Goal: Information Seeking & Learning: Learn about a topic

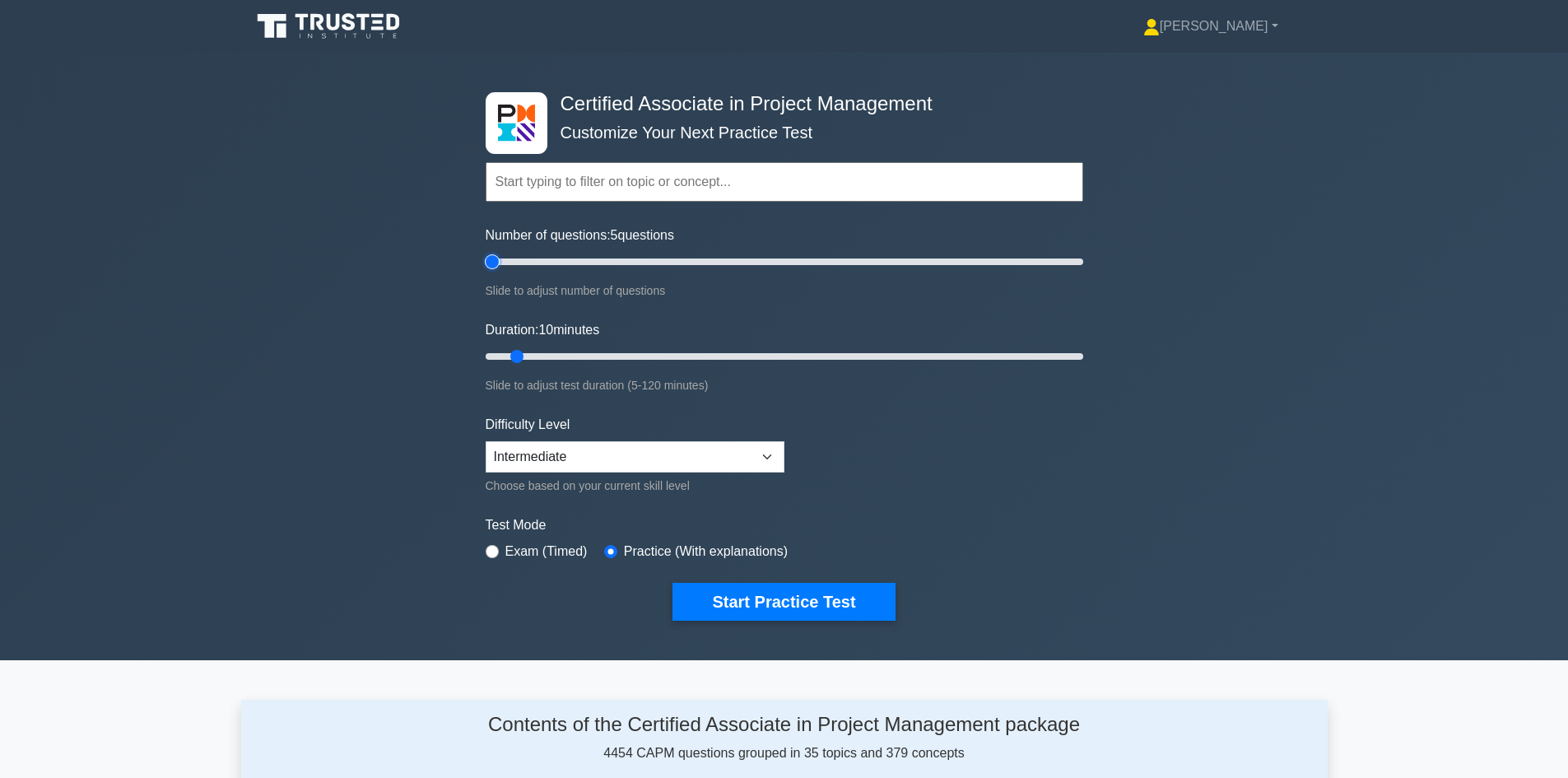
drag, startPoint x: 505, startPoint y: 256, endPoint x: 463, endPoint y: 256, distance: 42.0
type input "5"
click at [485, 256] on input "Number of questions: 5 questions" at bounding box center [784, 262] width 598 height 20
click at [771, 587] on button "Start Practice Test" at bounding box center [783, 602] width 222 height 38
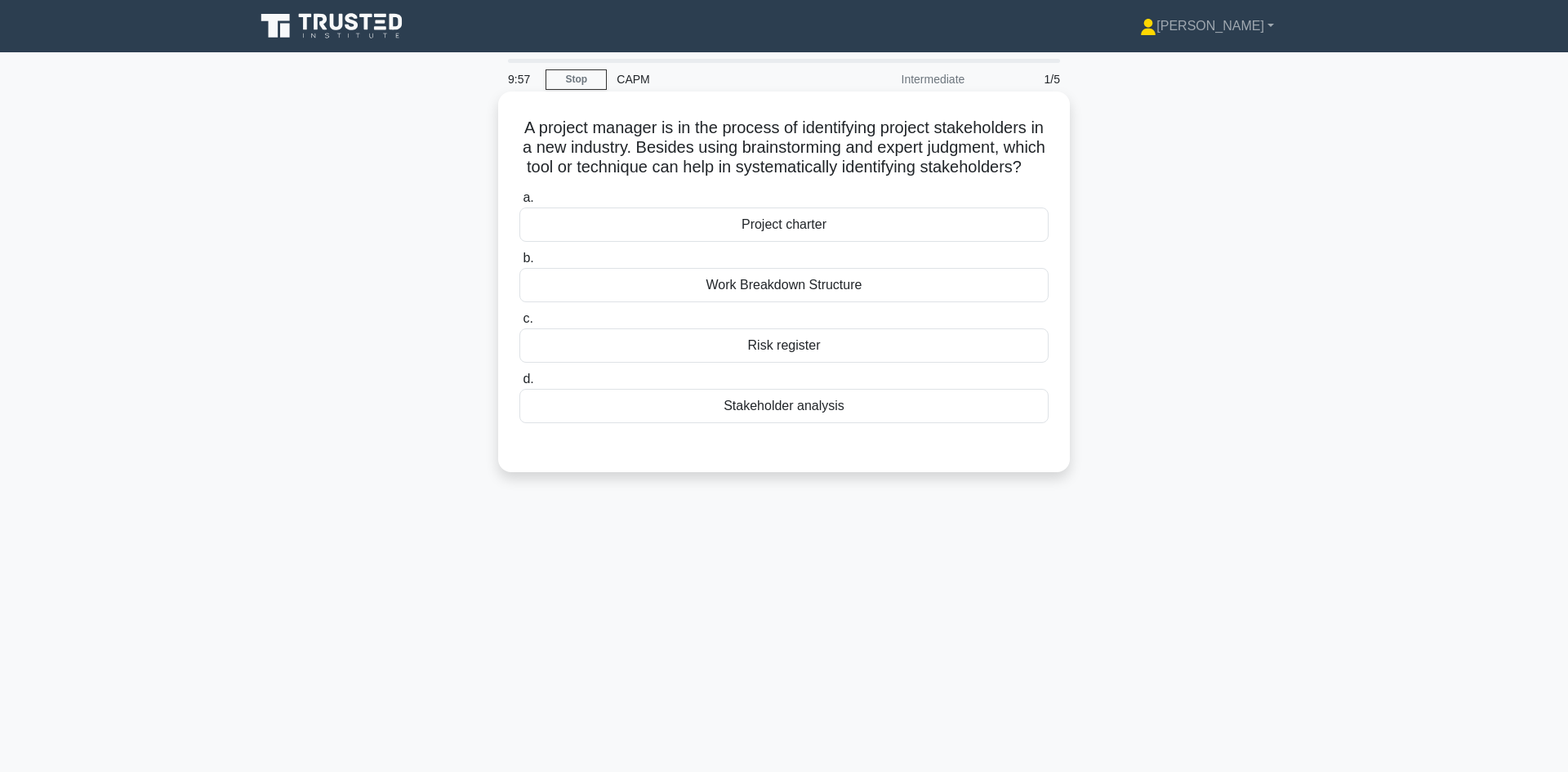
drag, startPoint x: 858, startPoint y: 413, endPoint x: 513, endPoint y: 109, distance: 459.8
click at [513, 109] on div "A project manager is in the process of identifying project stakeholders in a ne…" at bounding box center [784, 282] width 559 height 368
copy div "A project manager is in the process of identifying project stakeholders in a ne…"
click at [764, 416] on div "Stakeholder analysis" at bounding box center [784, 406] width 529 height 34
click at [520, 385] on input "d. Stakeholder analysis" at bounding box center [520, 380] width 0 height 10
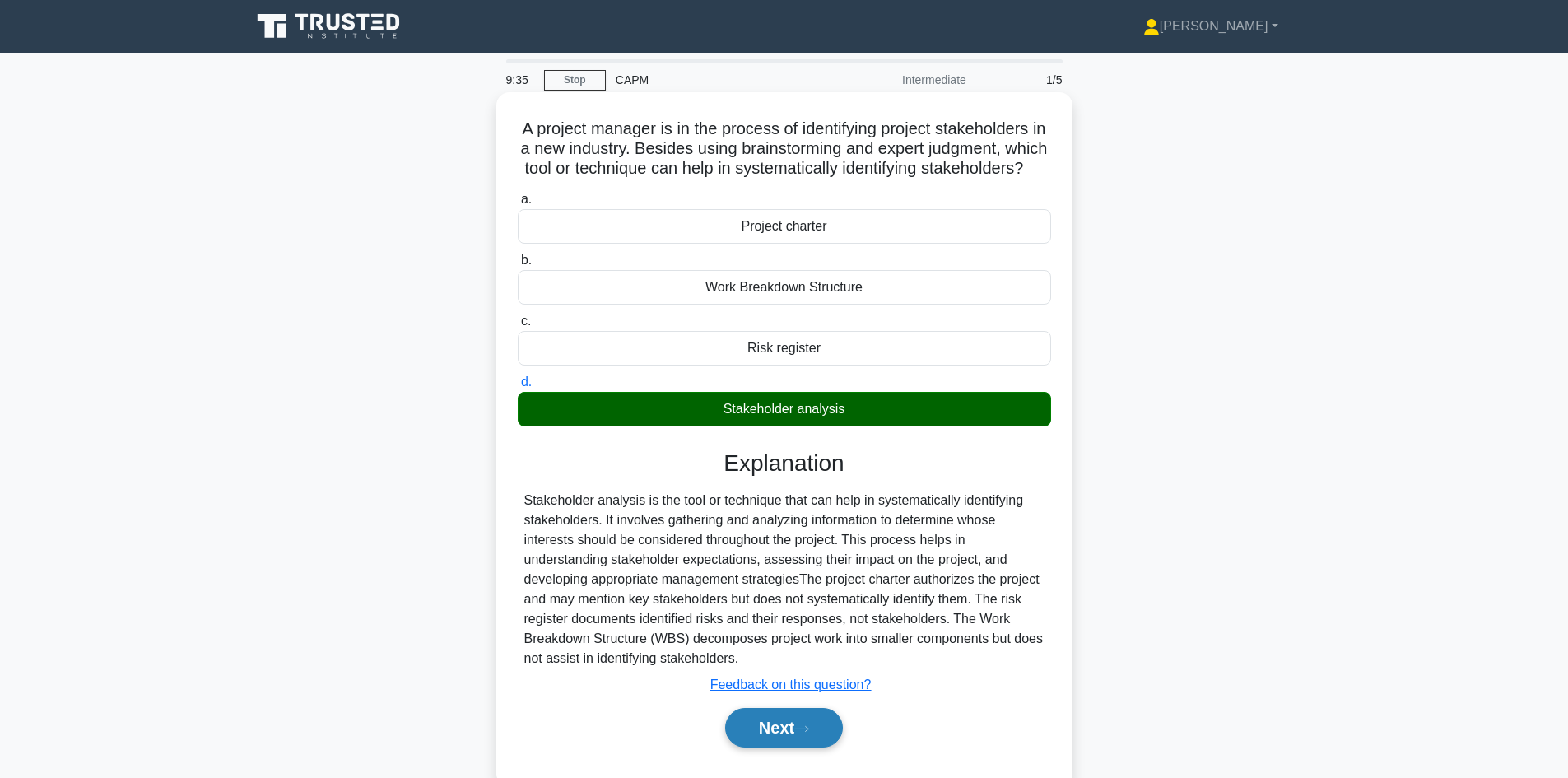
click at [793, 748] on button "Next" at bounding box center [784, 728] width 117 height 39
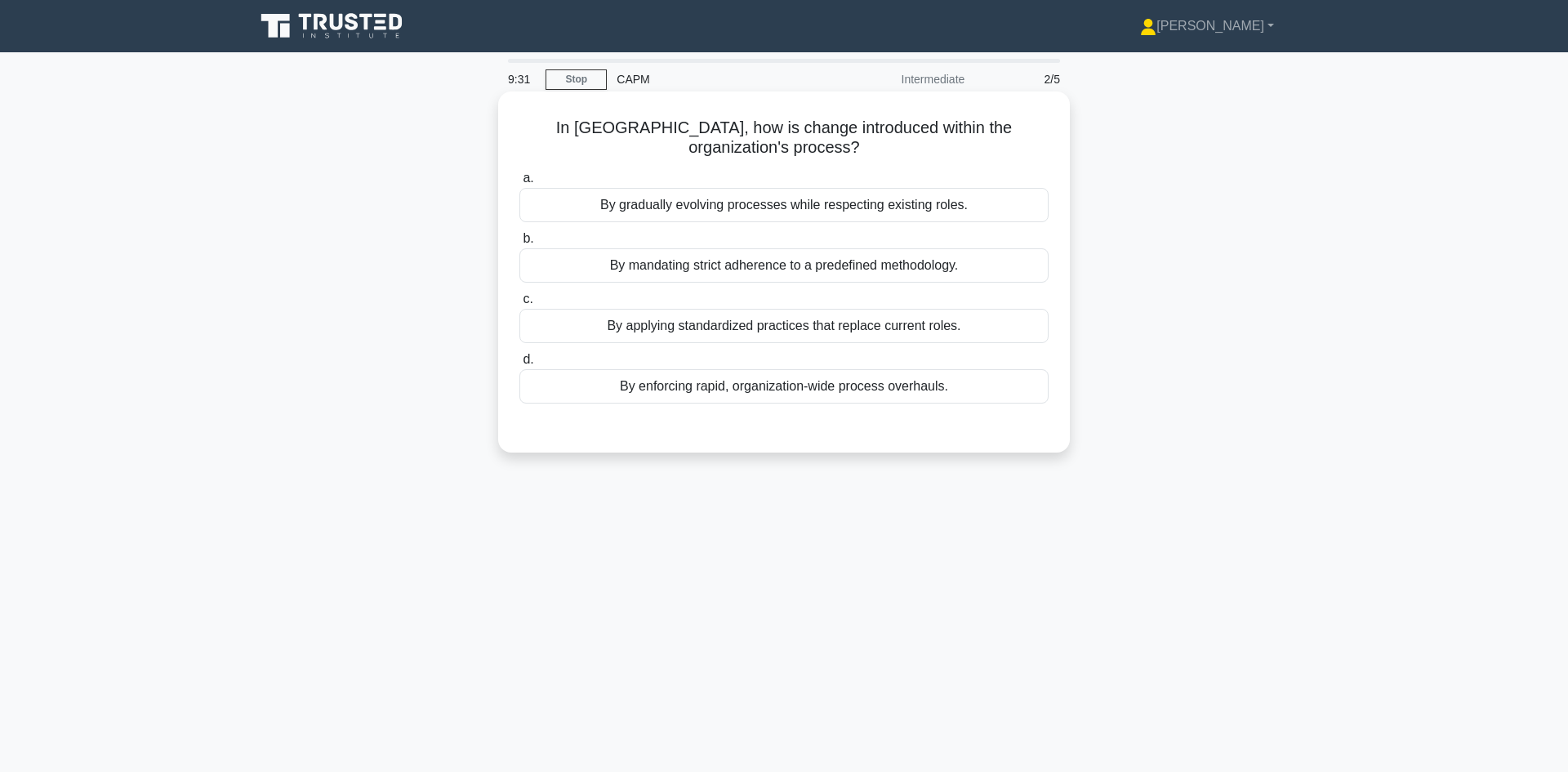
drag, startPoint x: 967, startPoint y: 380, endPoint x: 519, endPoint y: 101, distance: 527.8
click at [519, 101] on div "In Kanban, how is change introduced within the organization's process? .spinner…" at bounding box center [784, 272] width 559 height 348
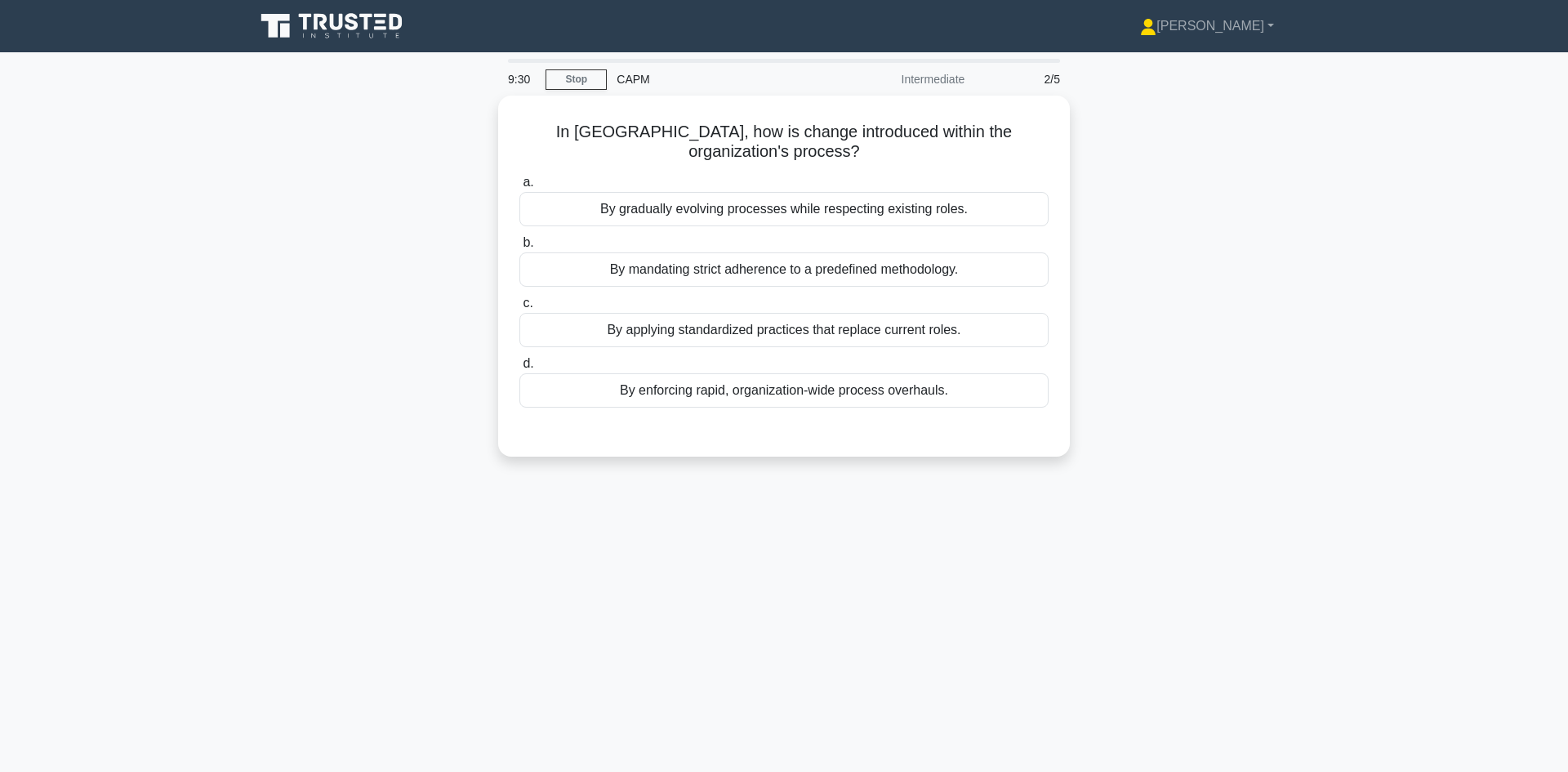
copy div "In Kanban, how is change introduced within the organization's process? .spinner…"
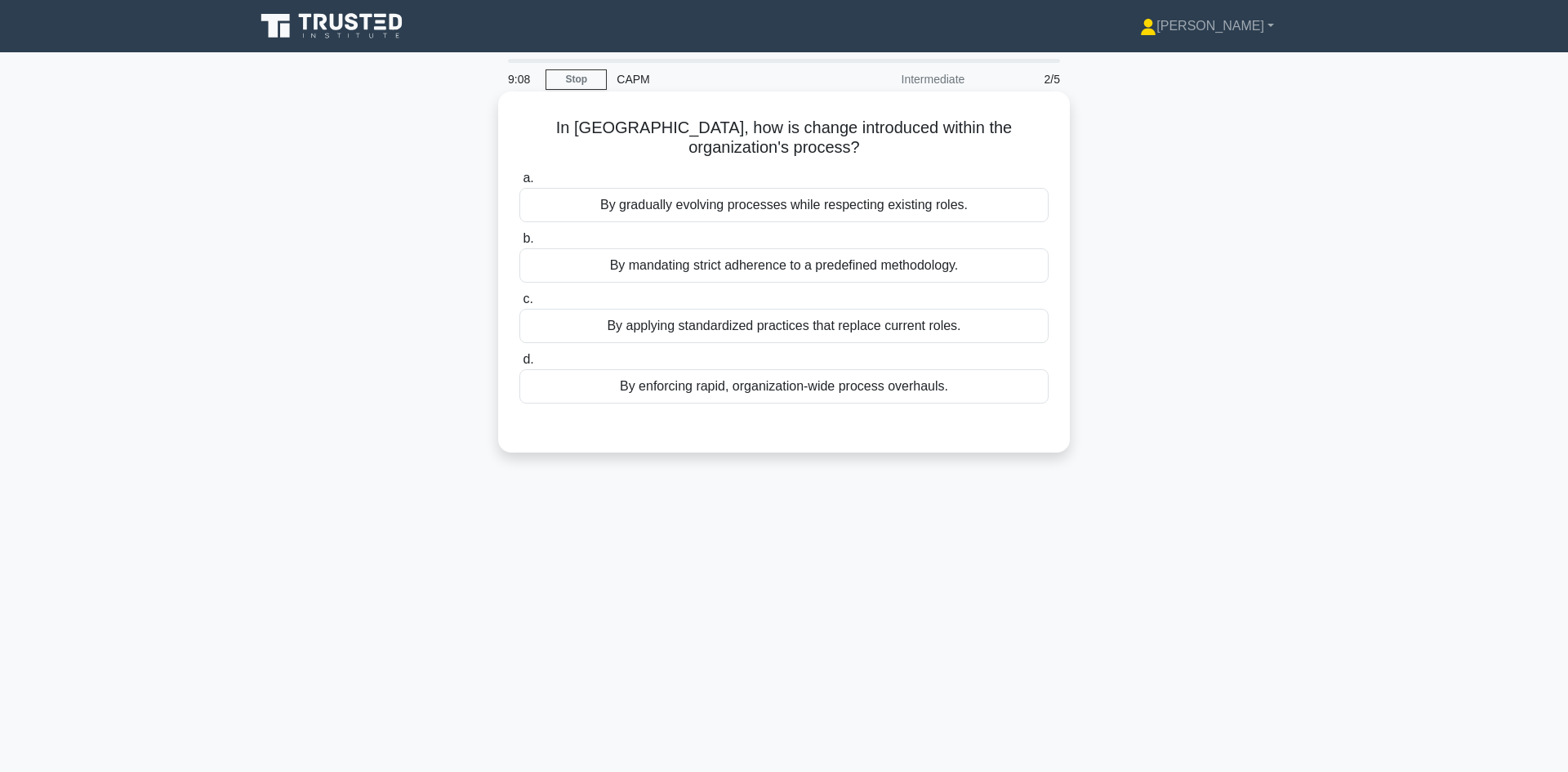
click at [725, 204] on div "By gradually evolving processes while respecting existing roles." at bounding box center [784, 205] width 529 height 34
click at [520, 184] on input "a. By gradually evolving processes while respecting existing roles." at bounding box center [520, 179] width 0 height 10
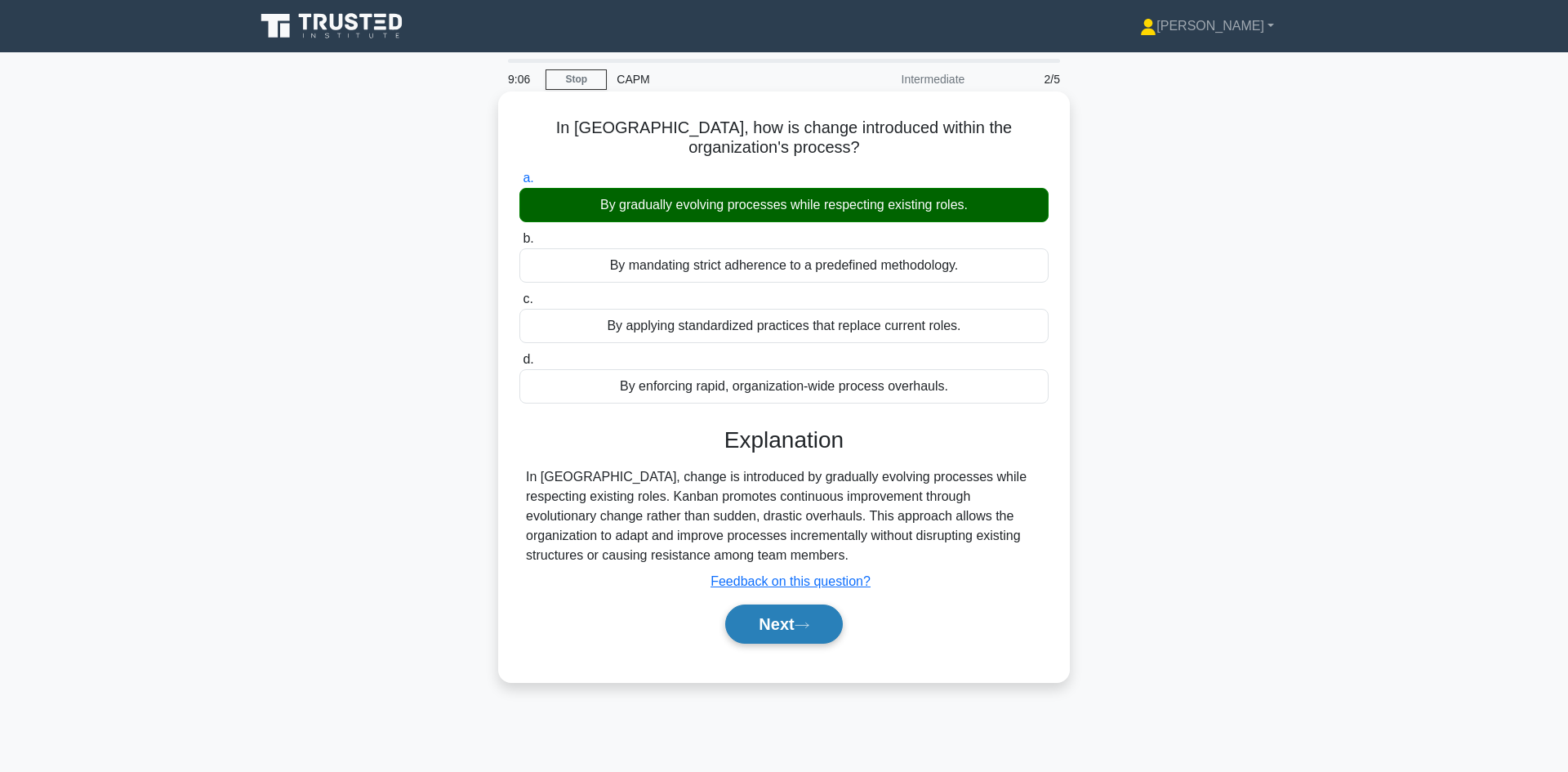
click at [789, 629] on button "Next" at bounding box center [783, 624] width 117 height 39
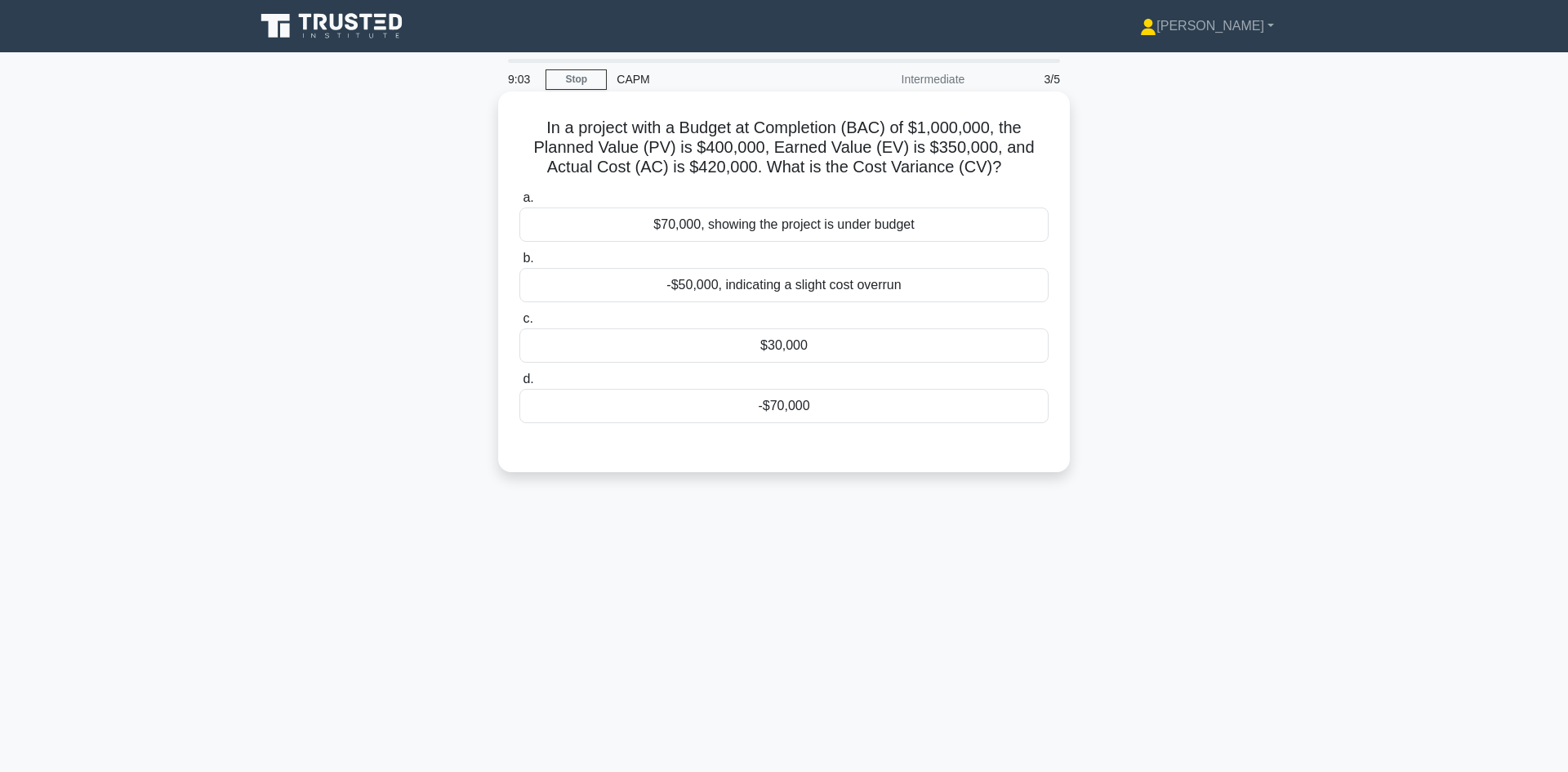
drag, startPoint x: 864, startPoint y: 399, endPoint x: 526, endPoint y: 107, distance: 446.7
click at [526, 107] on div "In a project with a Budget at Completion (BAC) of $1,000,000, the Planned Value…" at bounding box center [784, 282] width 559 height 368
copy div "In a project with a Budget at Completion (BAC) of $1,000,000, the Planned Value…"
click at [785, 403] on div "-$70,000" at bounding box center [784, 406] width 529 height 34
click at [520, 385] on input "d. -$70,000" at bounding box center [520, 380] width 0 height 10
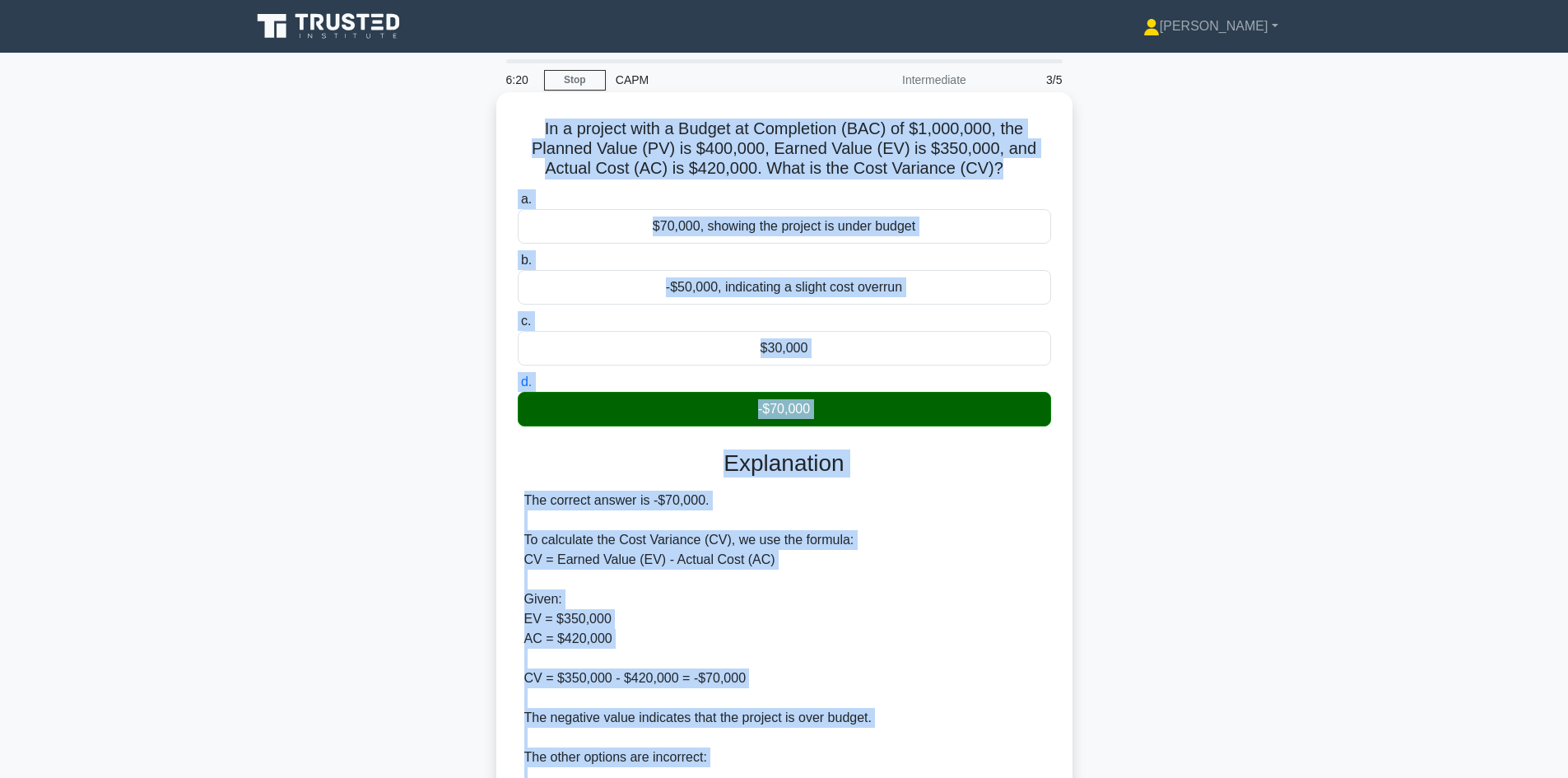
drag, startPoint x: 611, startPoint y: 636, endPoint x: 526, endPoint y: 126, distance: 517.0
click at [527, 126] on div "In a project with a Budget at Completion (BAC) of $1,000,000, the Planned Value…" at bounding box center [784, 587] width 563 height 977
copy div "In a project with a Budget at Completion (BAC) of $1,000,000, the Planned Value…"
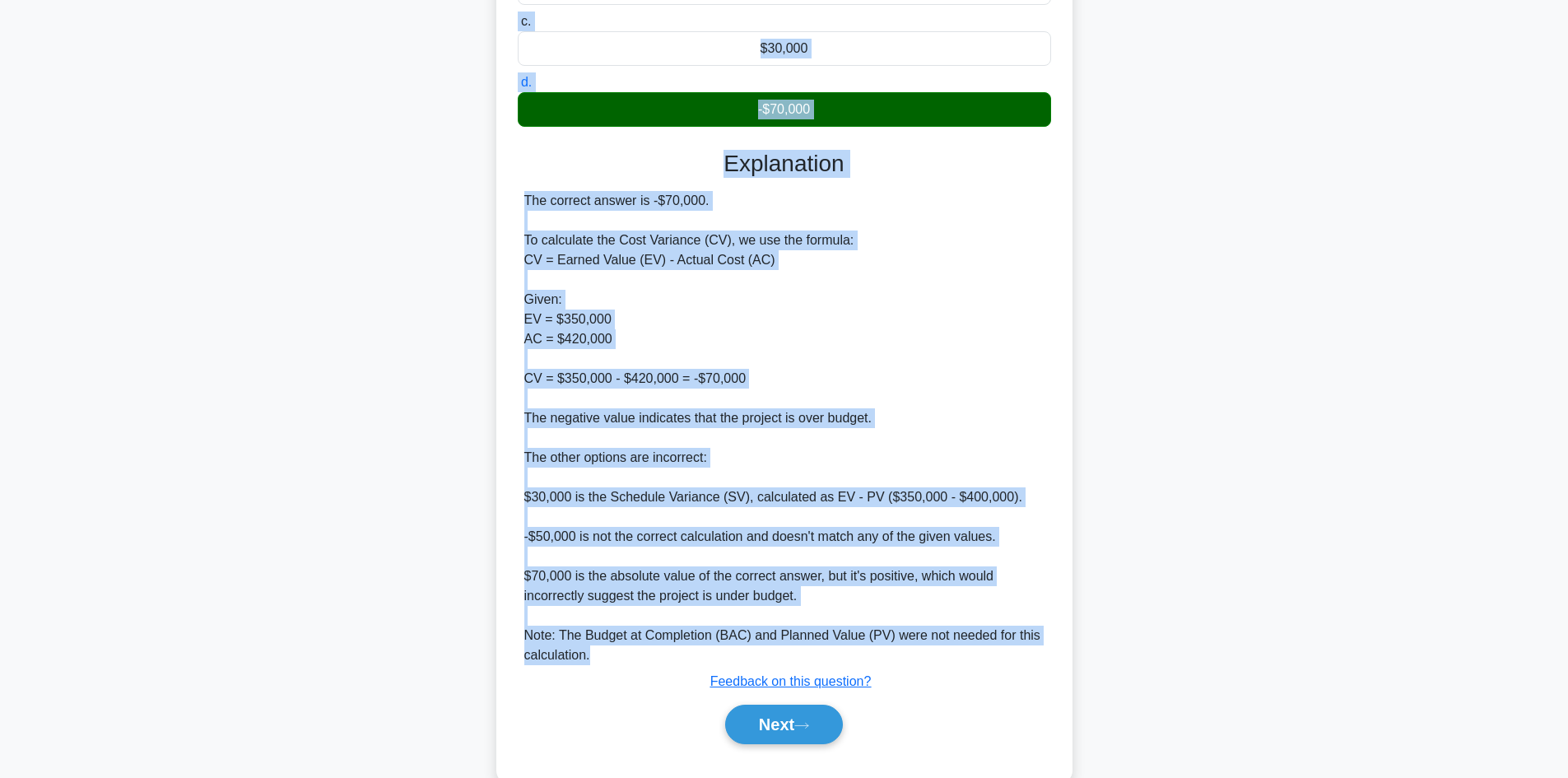
scroll to position [310, 0]
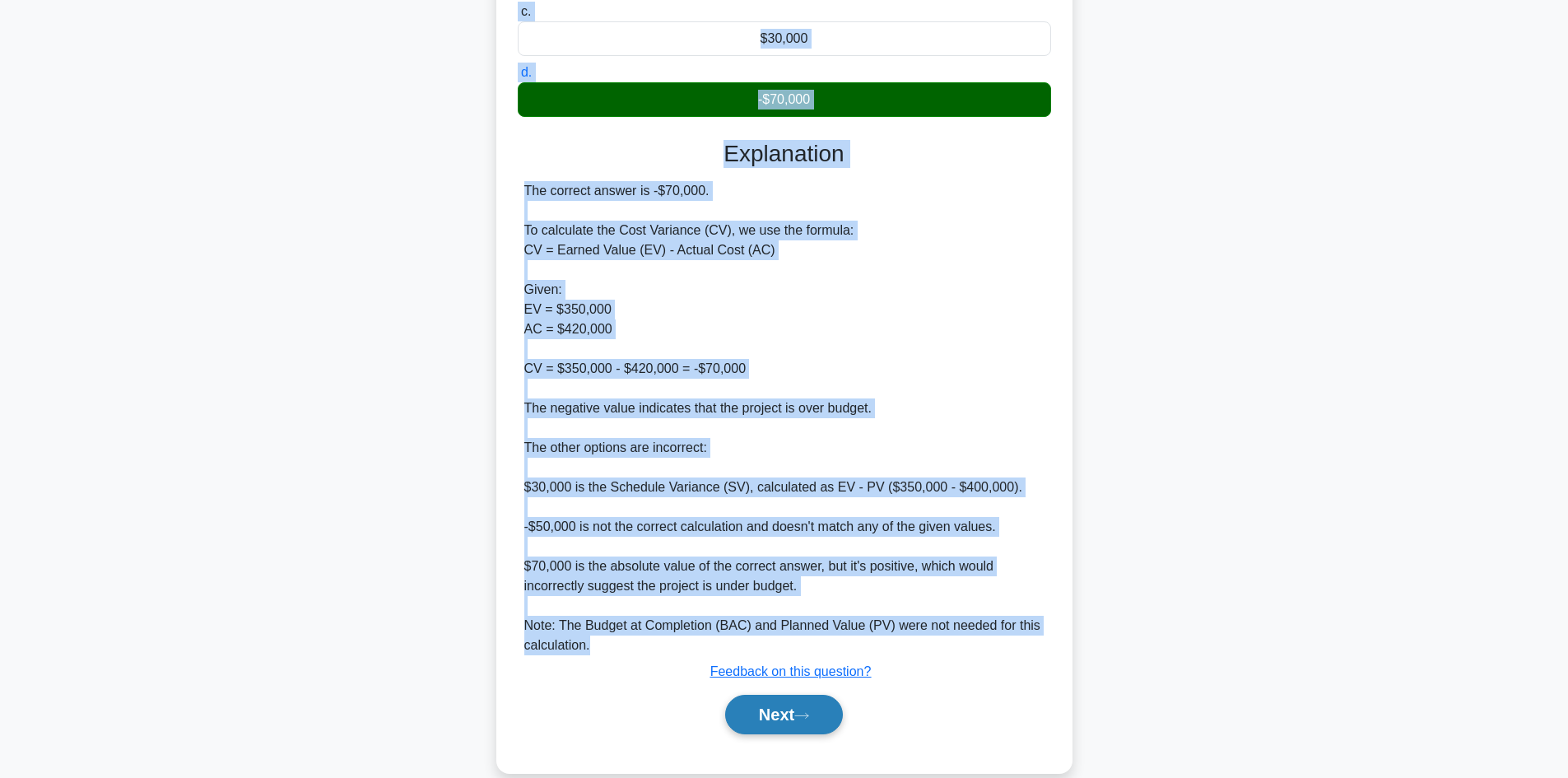
click at [780, 705] on button "Next" at bounding box center [784, 715] width 117 height 39
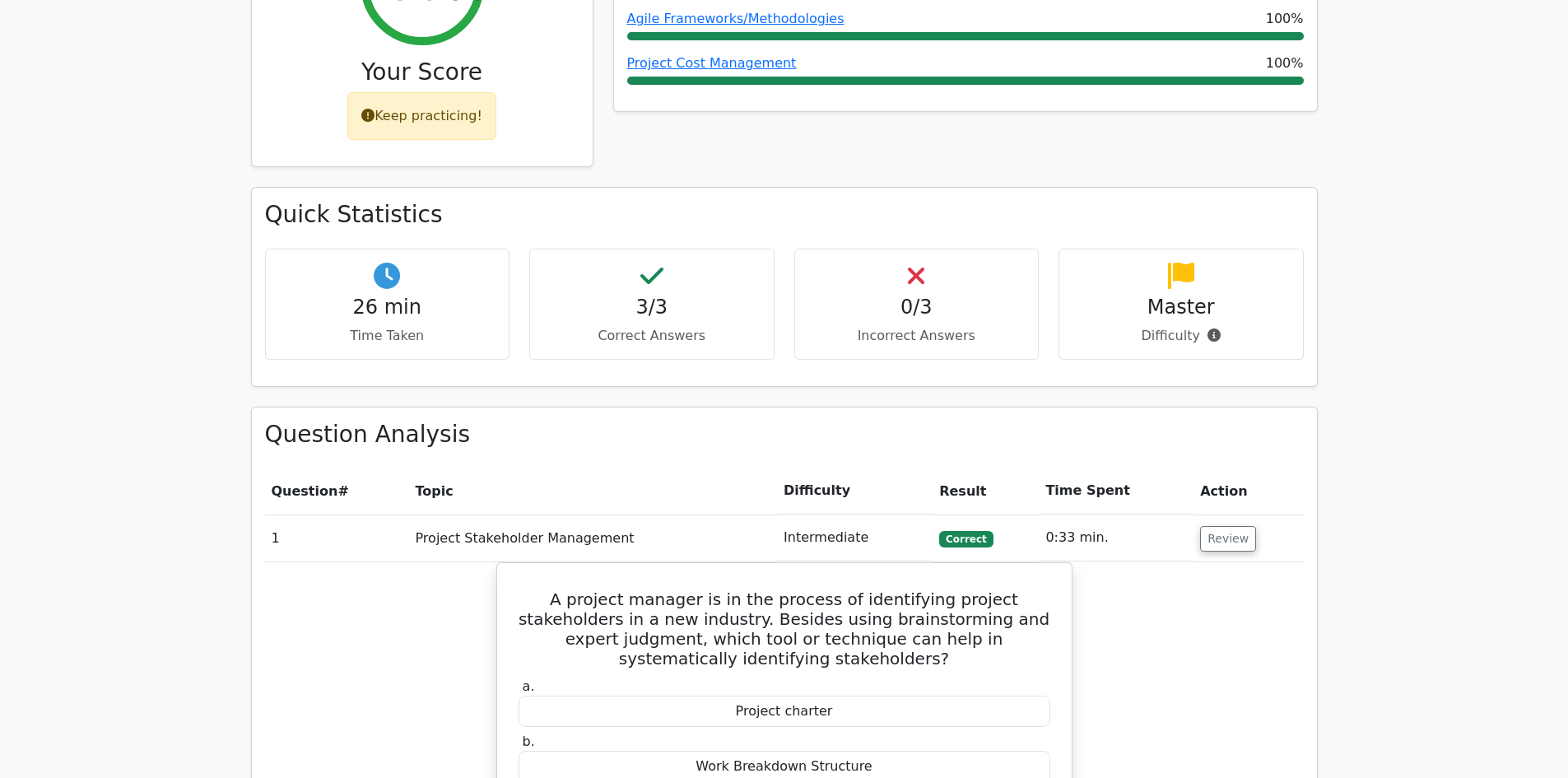
scroll to position [329, 0]
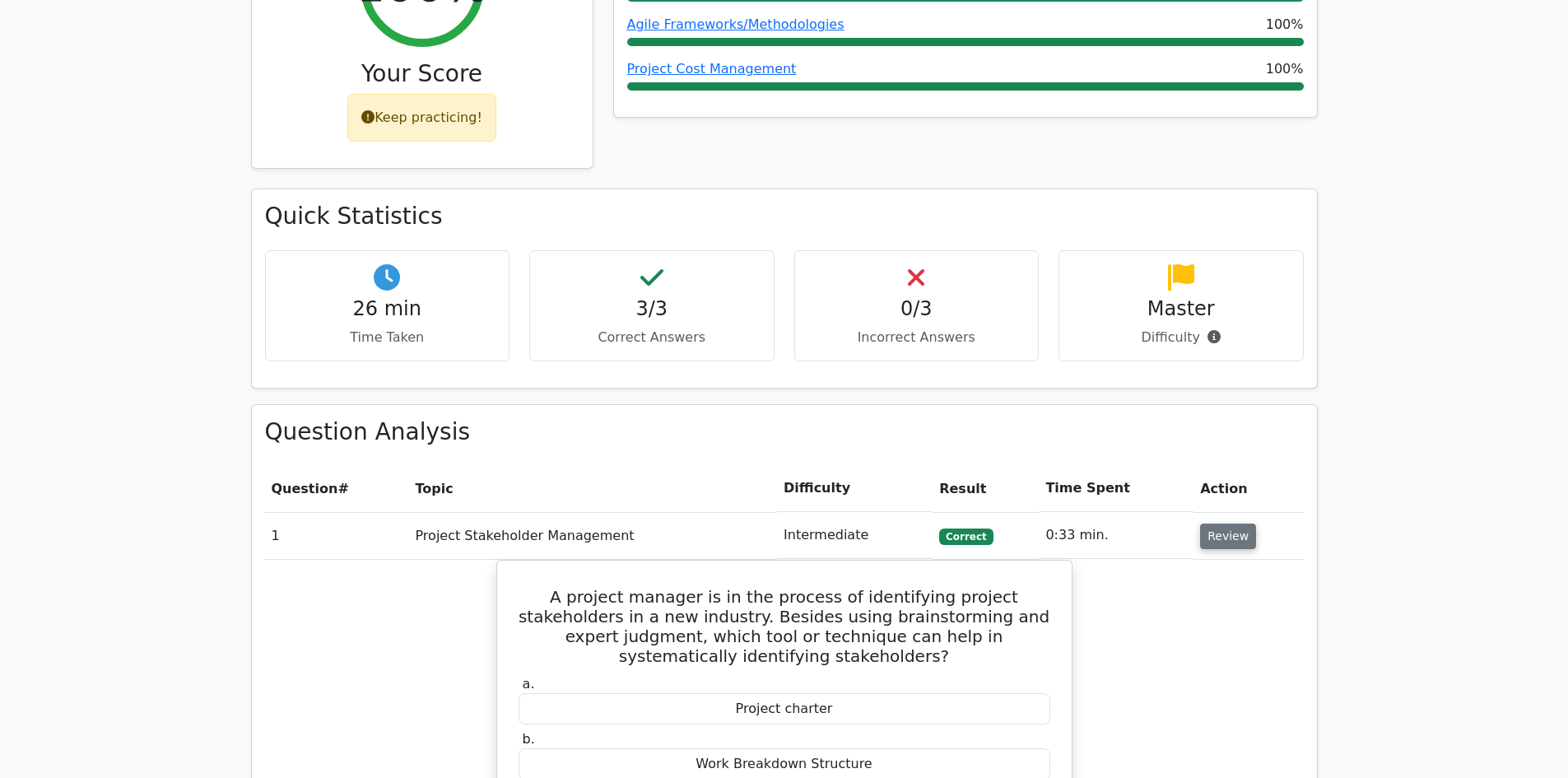
click at [1217, 524] on button "Review" at bounding box center [1228, 537] width 56 height 26
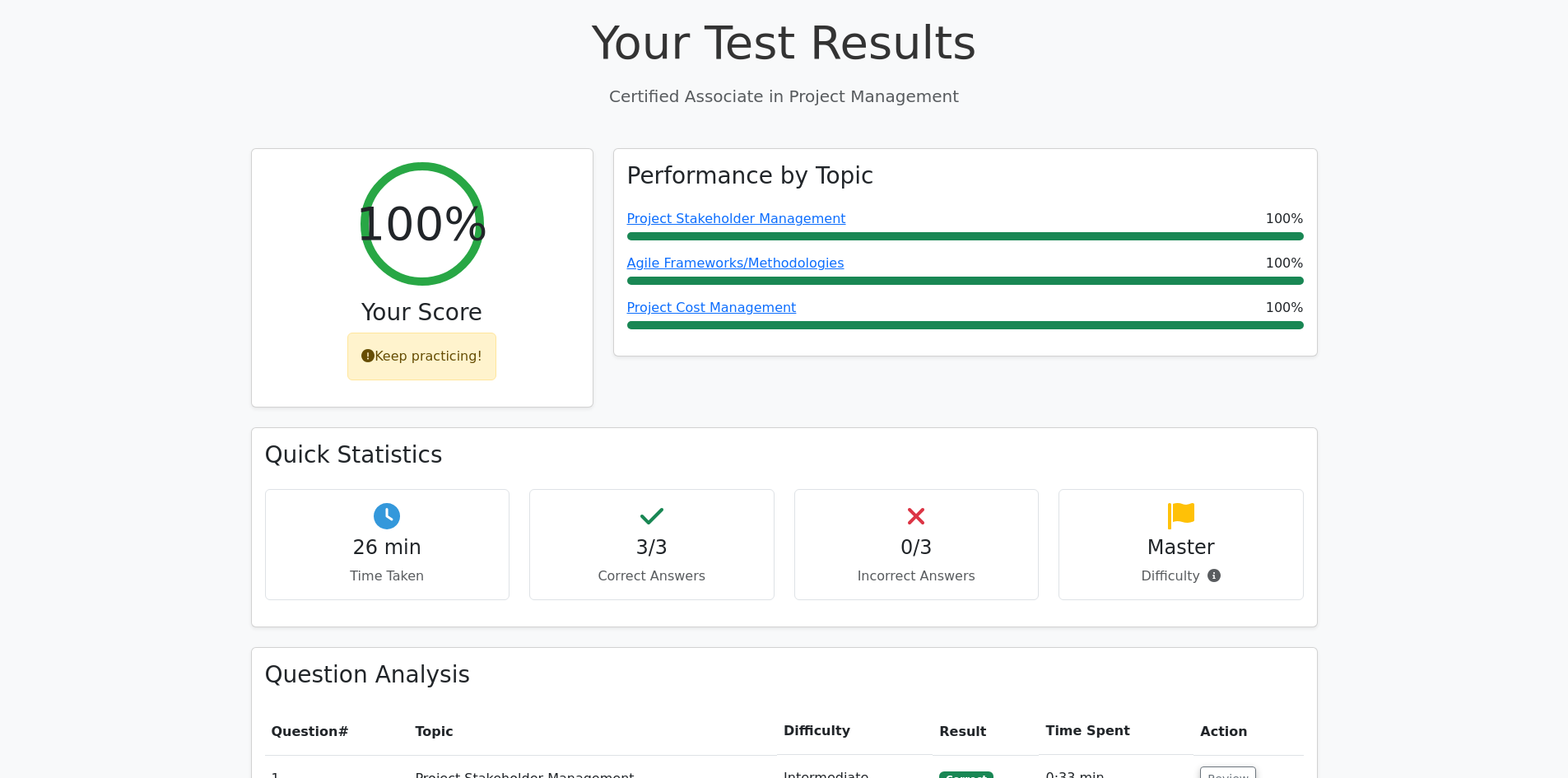
scroll to position [82, 0]
